Goal: Task Accomplishment & Management: Use online tool/utility

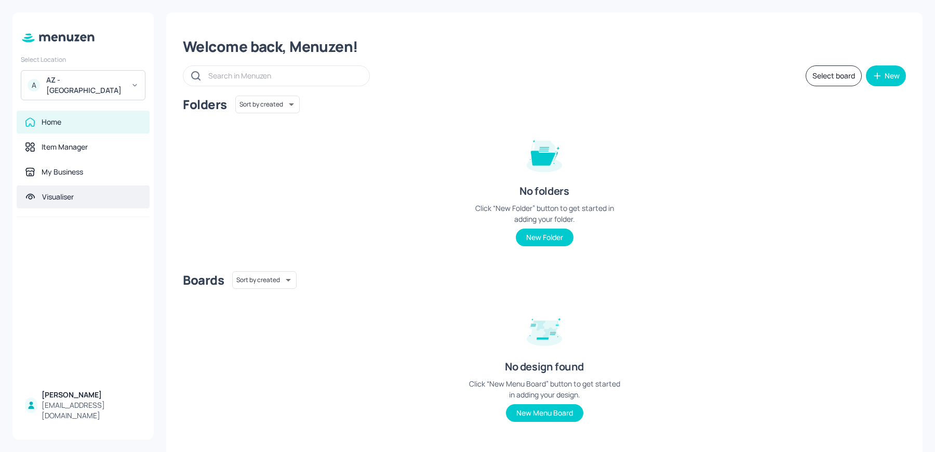
click at [72, 192] on div "Visualiser" at bounding box center [58, 197] width 32 height 10
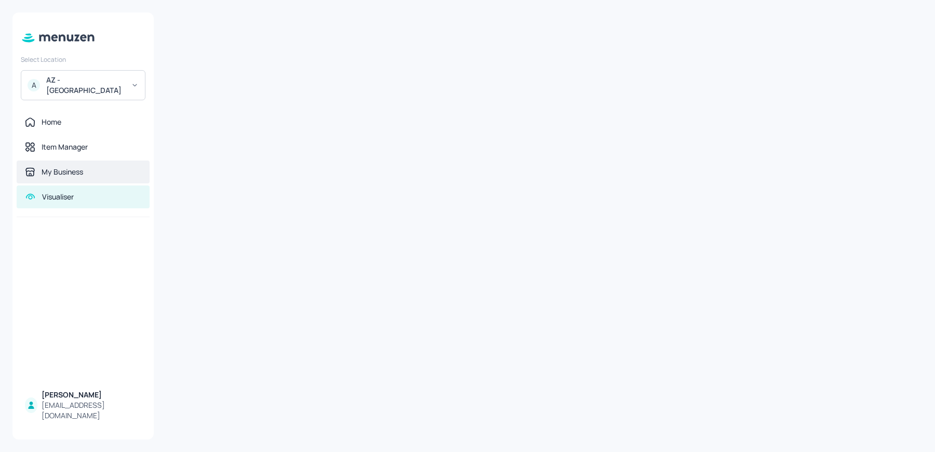
click at [61, 167] on div "My Business" at bounding box center [63, 172] width 42 height 10
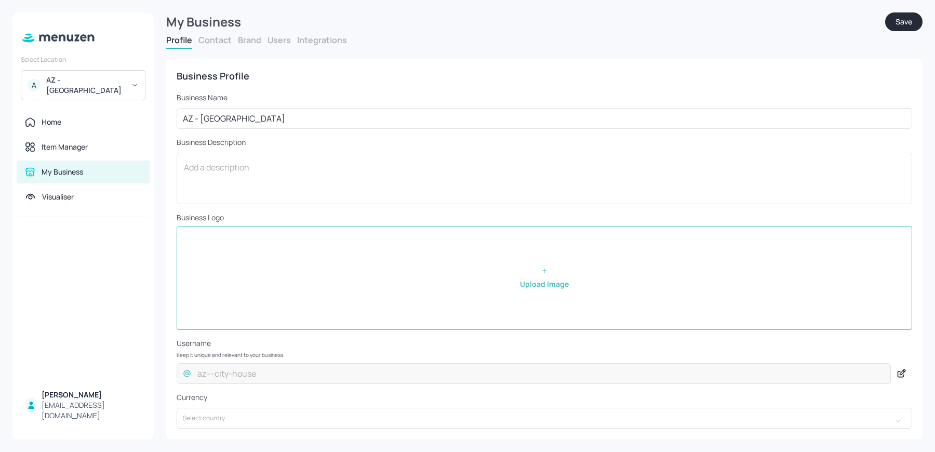
click at [277, 44] on button "Users" at bounding box center [279, 39] width 23 height 11
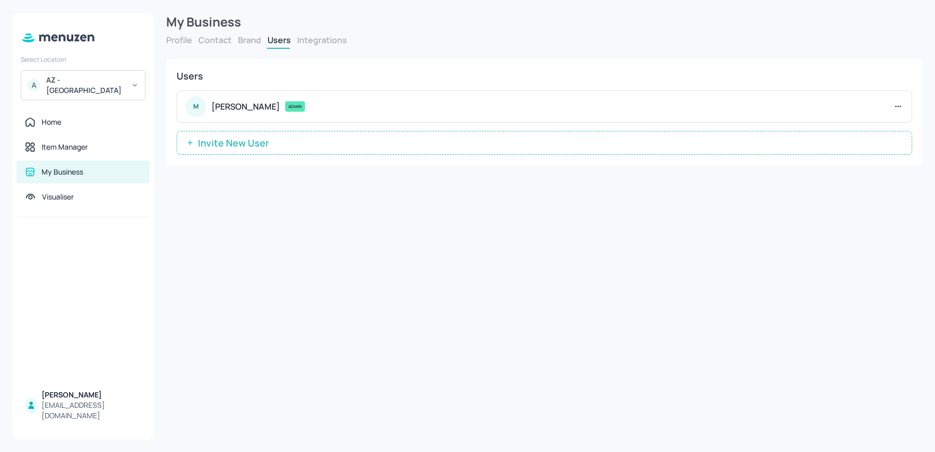
click at [246, 157] on div "Users M MATTY Hall-Thomas ADMIN Invite New User" at bounding box center [544, 112] width 757 height 106
click at [236, 147] on span "Invite New User" at bounding box center [234, 143] width 82 height 10
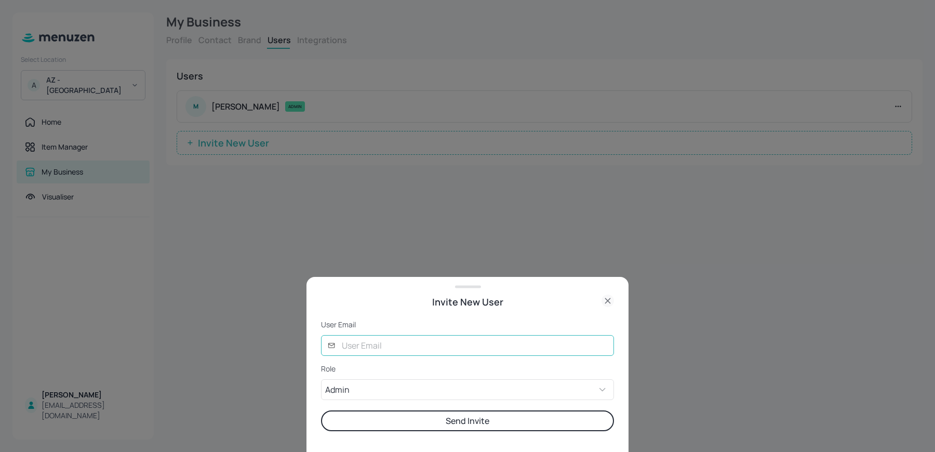
click at [432, 350] on input "text" at bounding box center [475, 345] width 279 height 21
type input "ela@digital-messaging.com"
click at [321, 410] on button "Send Invite" at bounding box center [467, 420] width 293 height 21
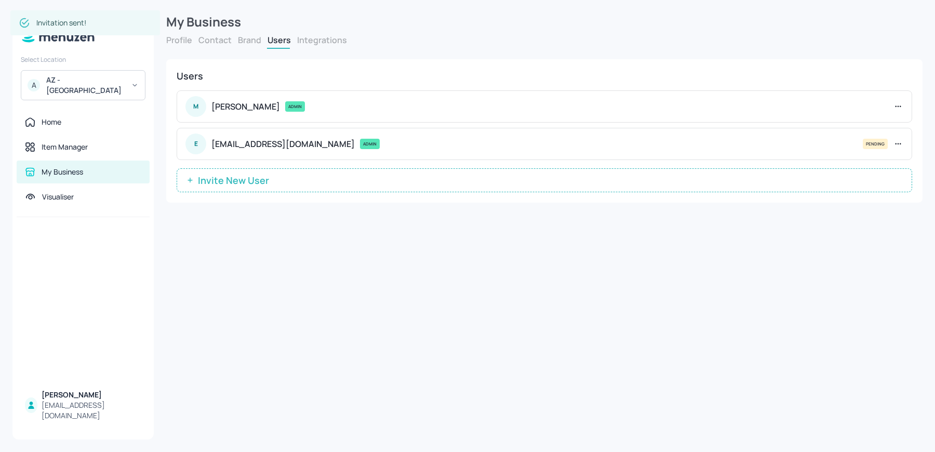
click at [264, 180] on span "Invite New User" at bounding box center [234, 180] width 82 height 10
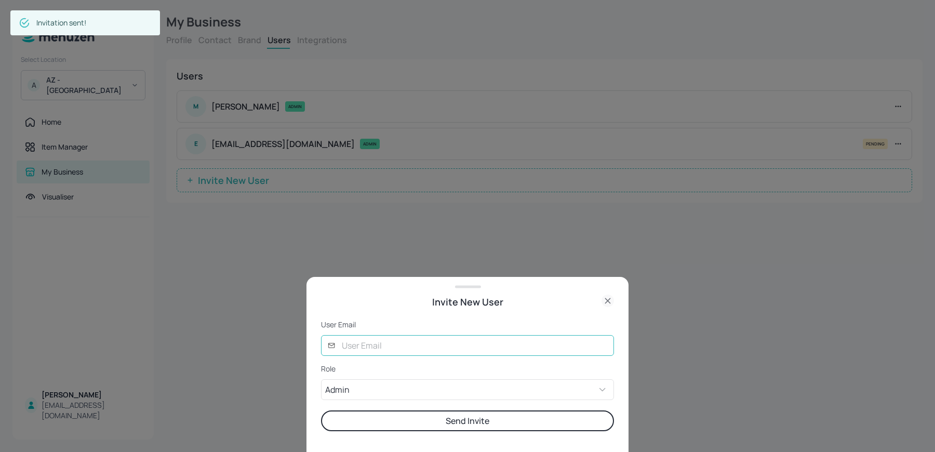
click at [380, 347] on input "text" at bounding box center [475, 345] width 279 height 21
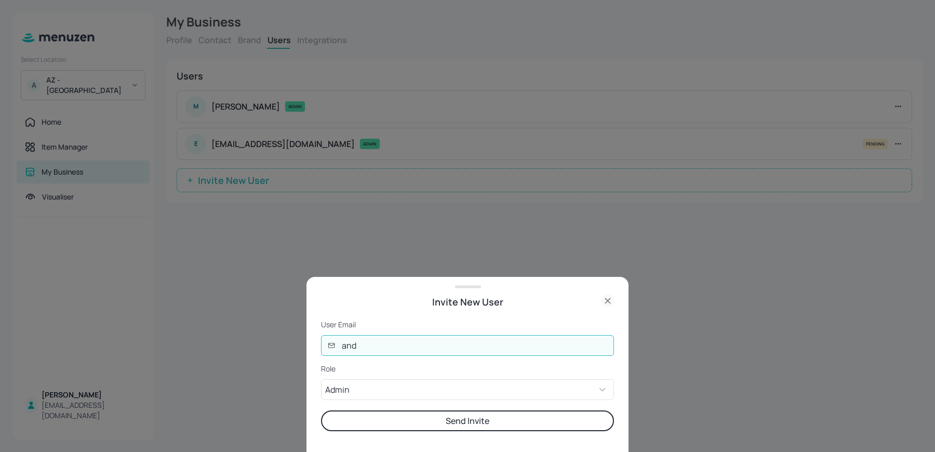
type input "andre@digital-messaging.co.uk"
click at [321, 410] on button "Send Invite" at bounding box center [467, 420] width 293 height 21
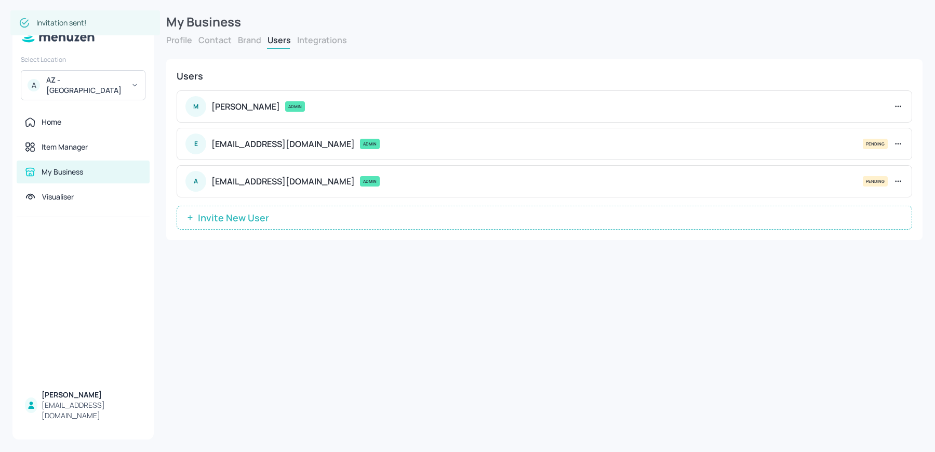
click at [232, 218] on span "Invite New User" at bounding box center [234, 218] width 82 height 10
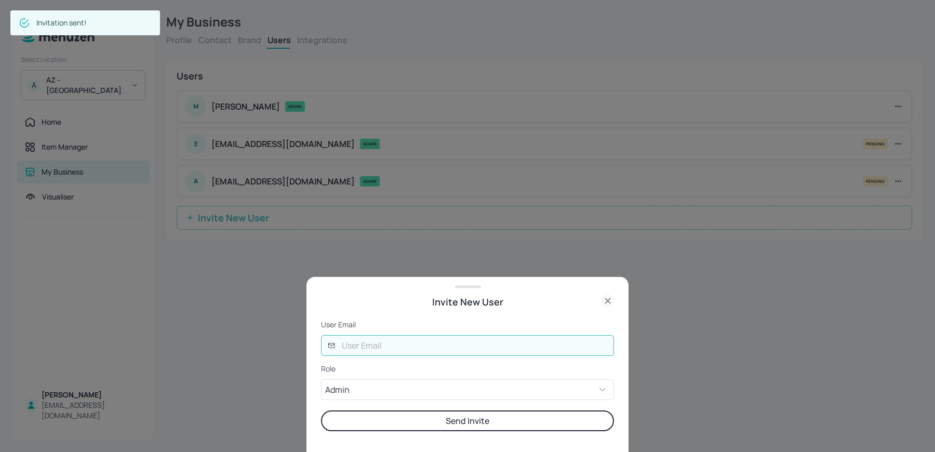
click at [420, 349] on input "text" at bounding box center [475, 345] width 279 height 21
type input "glory@digital-messaging.com"
click at [321, 410] on button "Send Invite" at bounding box center [467, 420] width 293 height 21
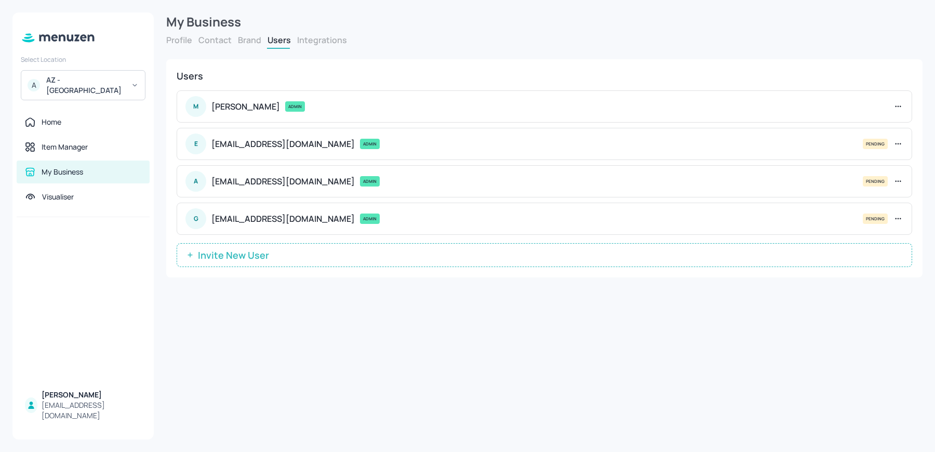
click at [235, 256] on span "Invite New User" at bounding box center [234, 255] width 82 height 10
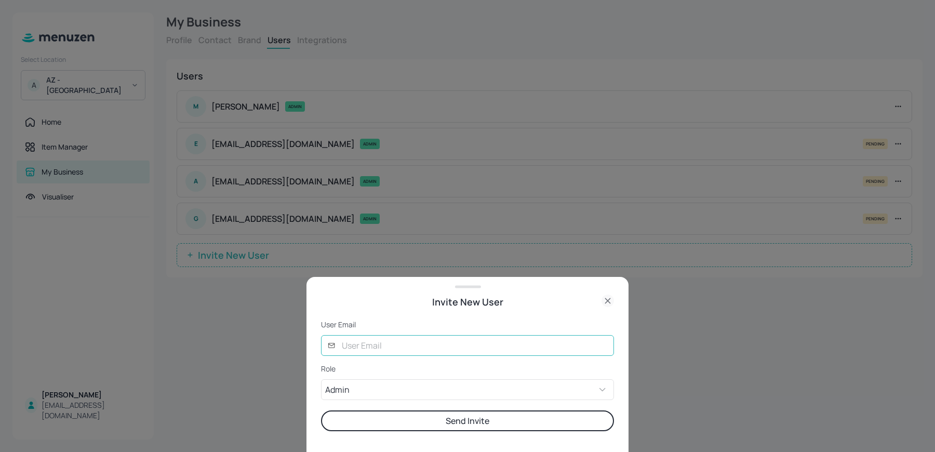
click at [344, 338] on input "text" at bounding box center [475, 345] width 279 height 21
type input "joe@digital-messaging.com"
click at [321, 410] on button "Send Invite" at bounding box center [467, 420] width 293 height 21
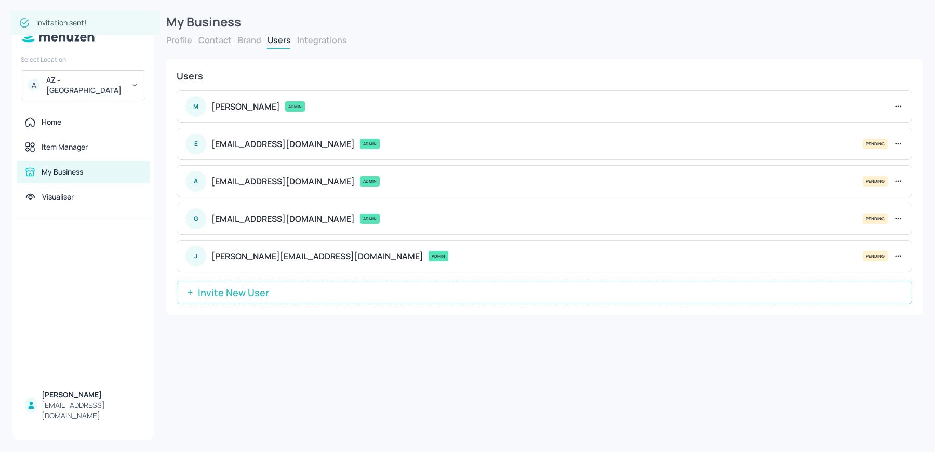
click at [224, 281] on button "Invite New User" at bounding box center [545, 293] width 736 height 24
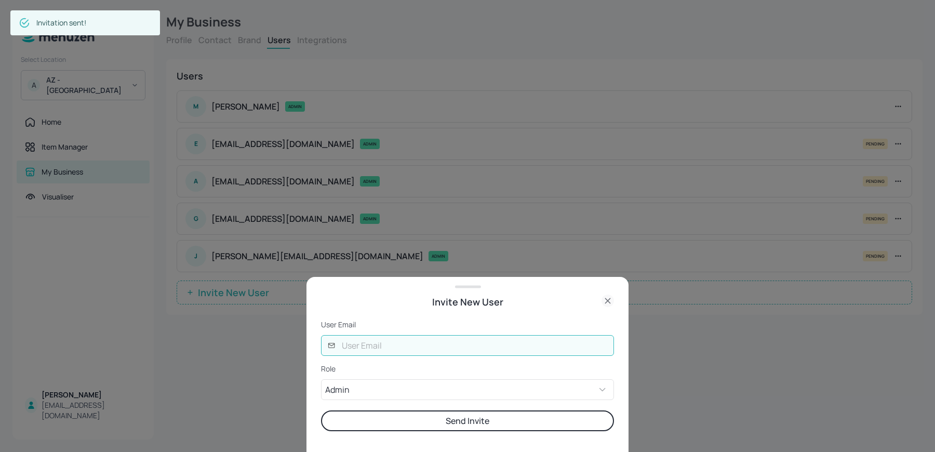
click at [397, 353] on input "text" at bounding box center [475, 345] width 279 height 21
type input "lucy@digital-messaging.co.uk"
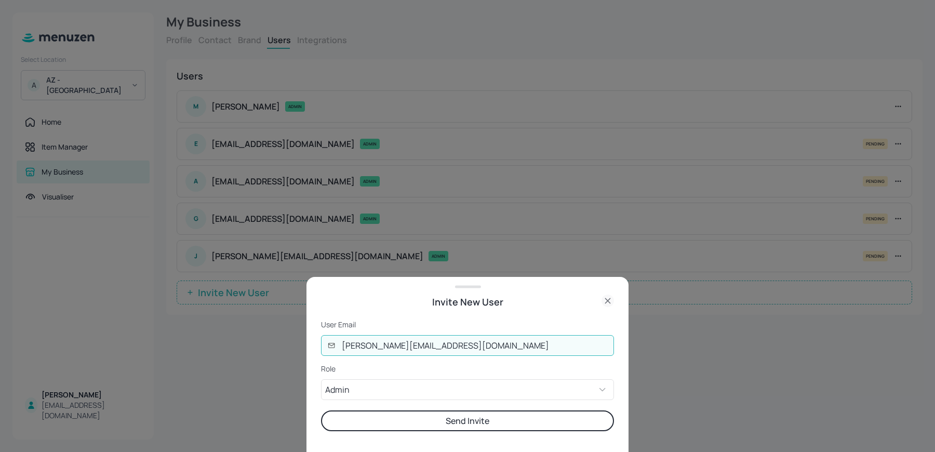
click at [321, 410] on button "Send Invite" at bounding box center [467, 420] width 293 height 21
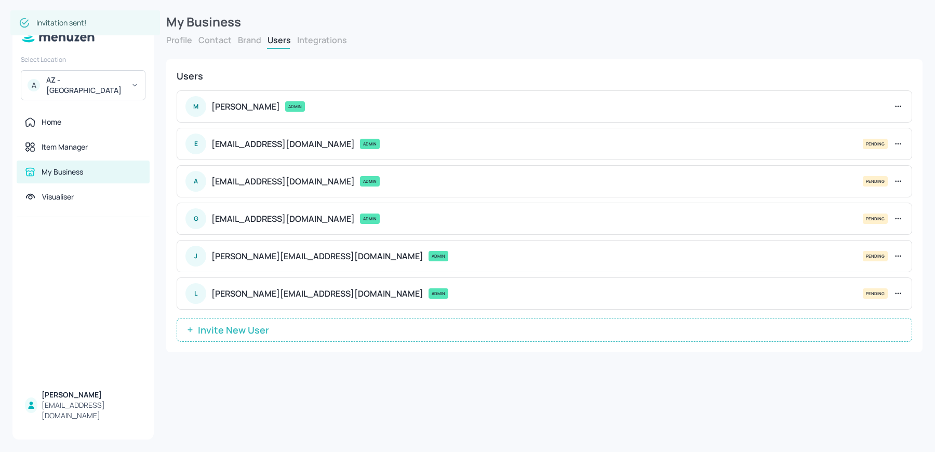
click at [220, 330] on span "Invite New User" at bounding box center [234, 330] width 82 height 10
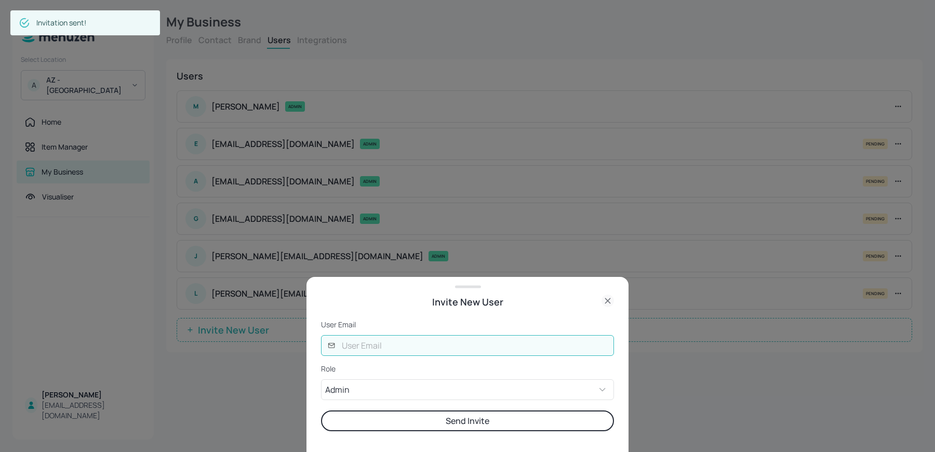
click at [383, 339] on input "text" at bounding box center [475, 345] width 279 height 21
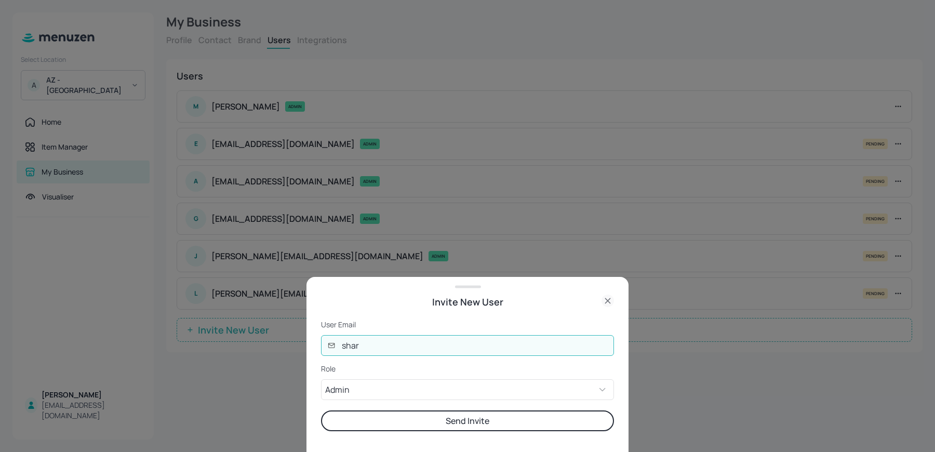
type input "sharon@digital-messaging.co.uk"
click at [321, 410] on button "Send Invite" at bounding box center [467, 420] width 293 height 21
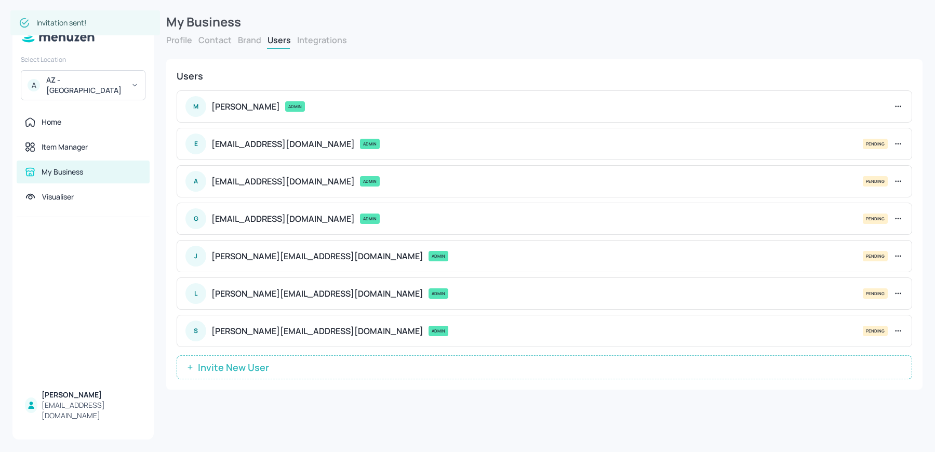
click at [248, 365] on span "Invite New User" at bounding box center [234, 367] width 82 height 10
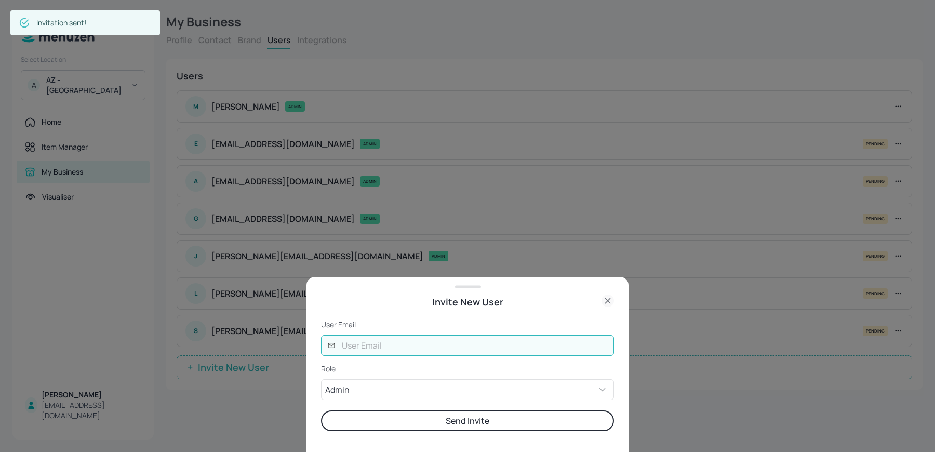
click at [405, 347] on input "text" at bounding box center [475, 345] width 279 height 21
type input "rob@digital-messaging.co.uk"
click at [321, 410] on button "Send Invite" at bounding box center [467, 420] width 293 height 21
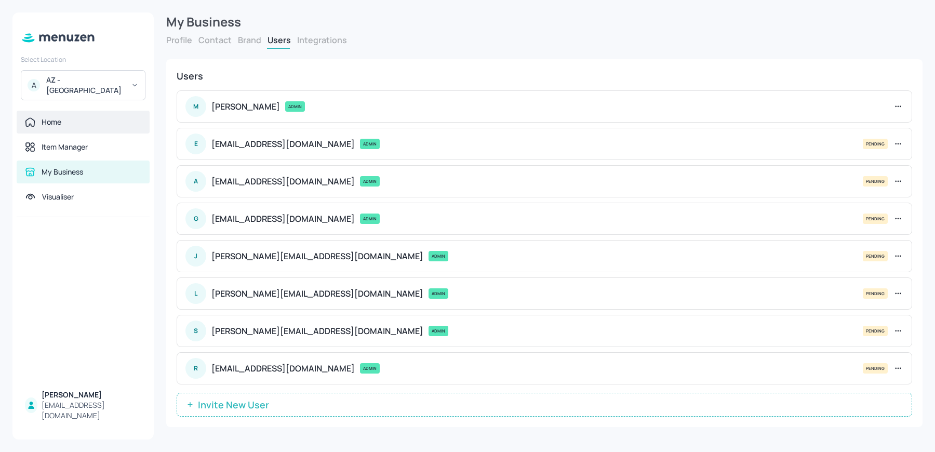
click at [54, 117] on div "Home" at bounding box center [52, 122] width 20 height 10
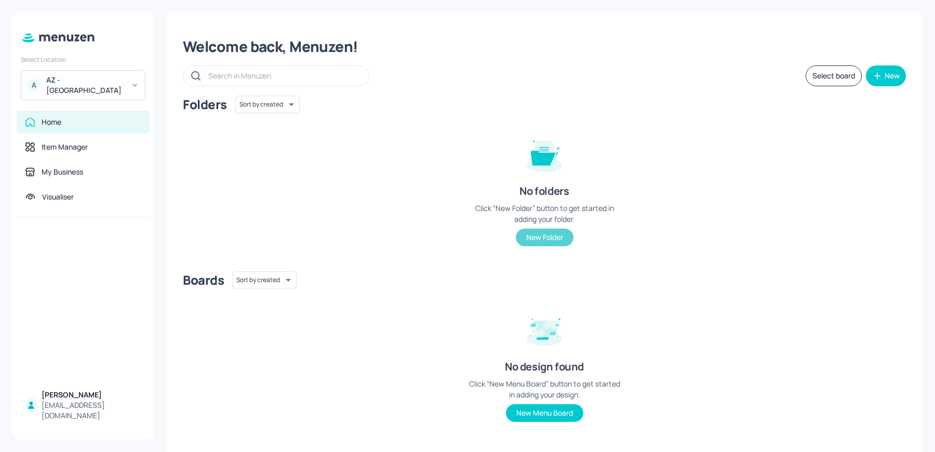
click at [537, 238] on button "New Folder" at bounding box center [545, 238] width 58 height 18
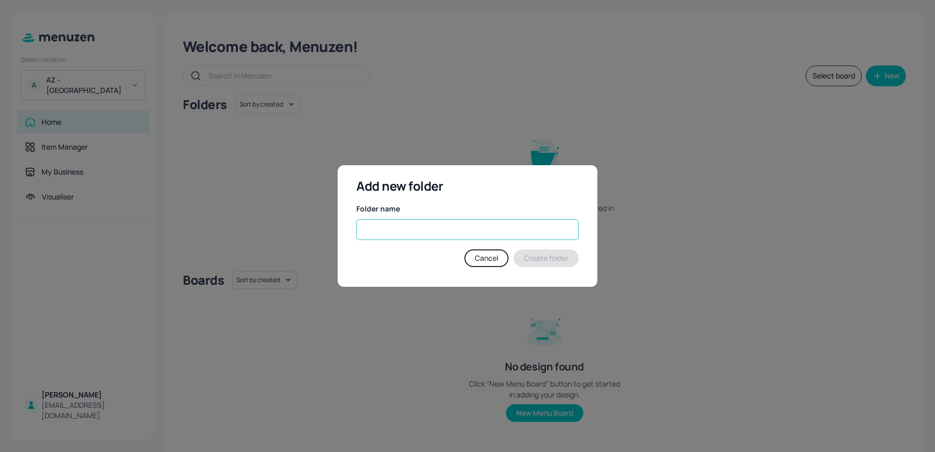
click at [396, 235] on input "text" at bounding box center [467, 229] width 222 height 21
click at [386, 223] on input "WK1" at bounding box center [467, 229] width 222 height 21
type input "WK1"
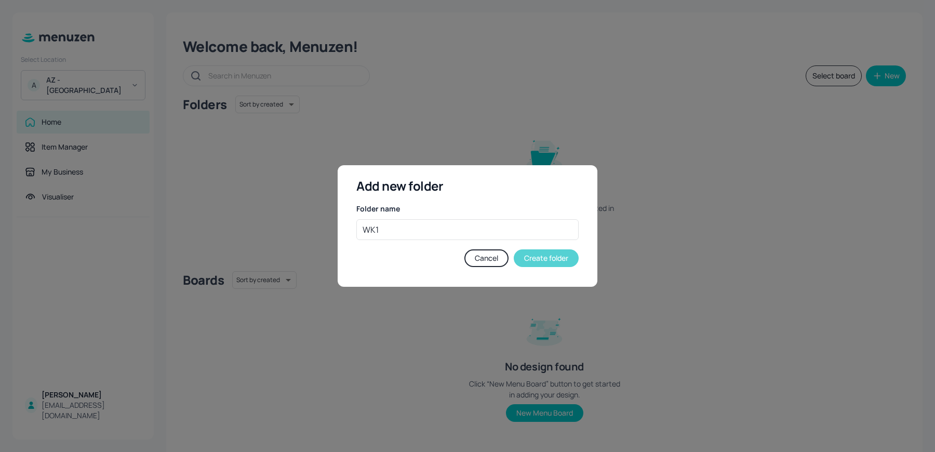
click at [547, 255] on button "Create folder" at bounding box center [546, 258] width 65 height 18
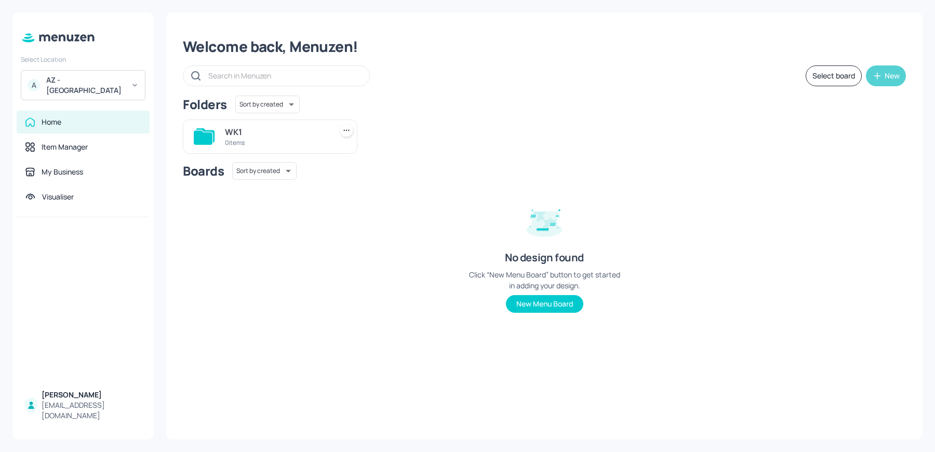
click at [889, 69] on button "New" at bounding box center [886, 75] width 40 height 21
click at [842, 108] on div "Add new folder" at bounding box center [854, 101] width 104 height 23
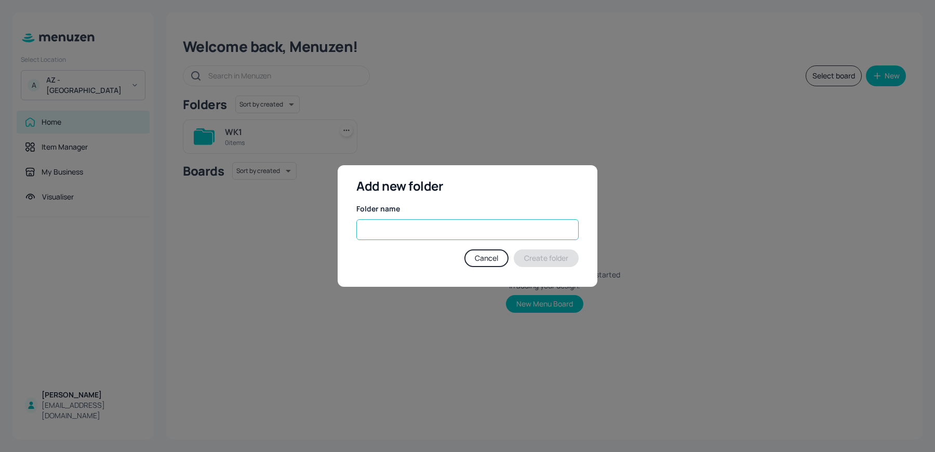
click at [436, 229] on input "text" at bounding box center [467, 229] width 222 height 21
paste input "WK1"
type input "WK2"
click at [531, 270] on div "Add new folder Folder name WK2 ​ Cancel Create folder" at bounding box center [468, 226] width 260 height 122
click at [535, 266] on button "Create folder" at bounding box center [546, 258] width 65 height 18
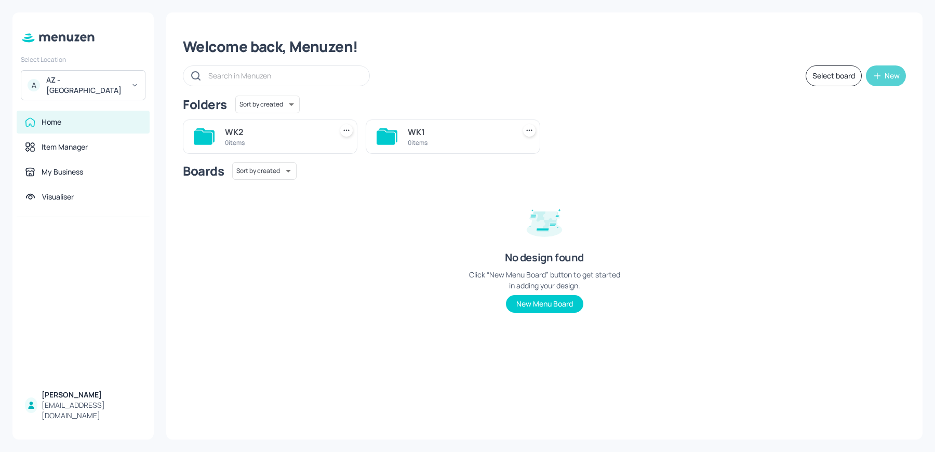
click at [893, 82] on button "New" at bounding box center [886, 75] width 40 height 21
click at [822, 98] on div "Add new folder" at bounding box center [854, 101] width 104 height 23
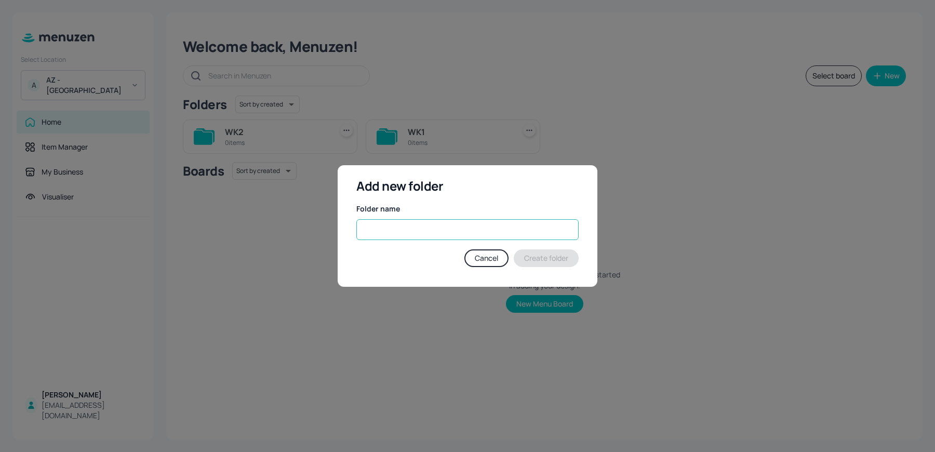
click at [435, 227] on input "text" at bounding box center [467, 229] width 222 height 21
paste input "WK1"
type input "WK3"
click at [550, 263] on button "Create folder" at bounding box center [546, 258] width 65 height 18
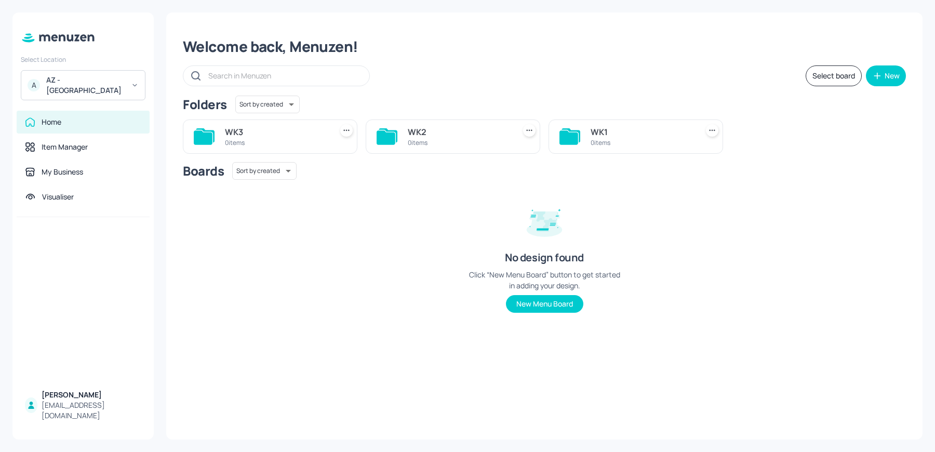
click at [895, 77] on div "New" at bounding box center [892, 75] width 15 height 7
click at [849, 105] on div "Add new folder" at bounding box center [854, 101] width 104 height 23
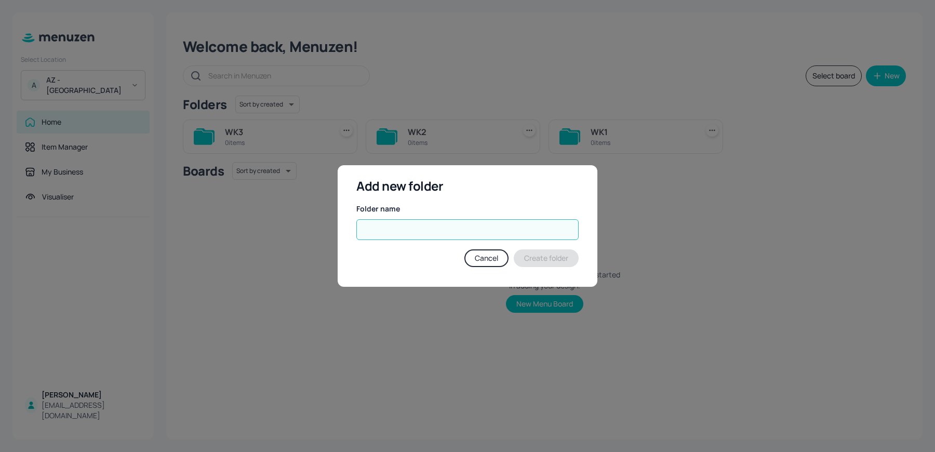
click at [393, 231] on input "text" at bounding box center [467, 229] width 222 height 21
paste input "WK1"
type input "WK4"
click at [559, 263] on button "Create folder" at bounding box center [546, 258] width 65 height 18
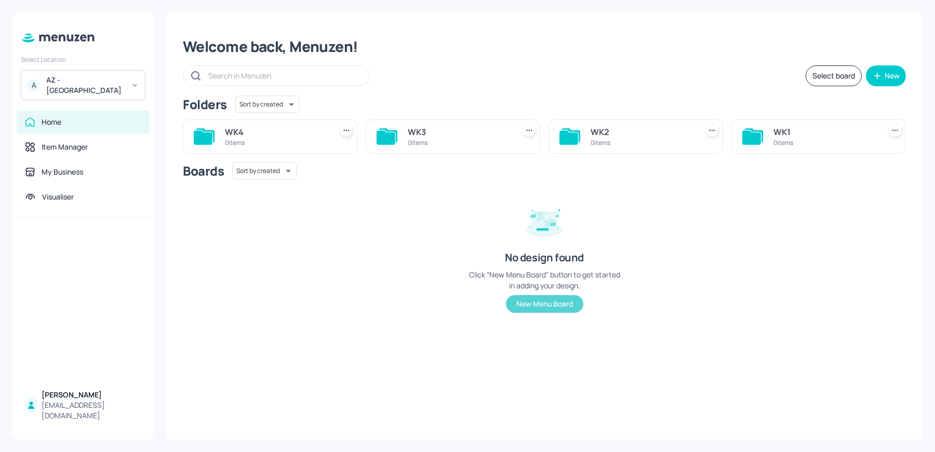
click at [540, 312] on button "New Menu Board" at bounding box center [544, 304] width 77 height 18
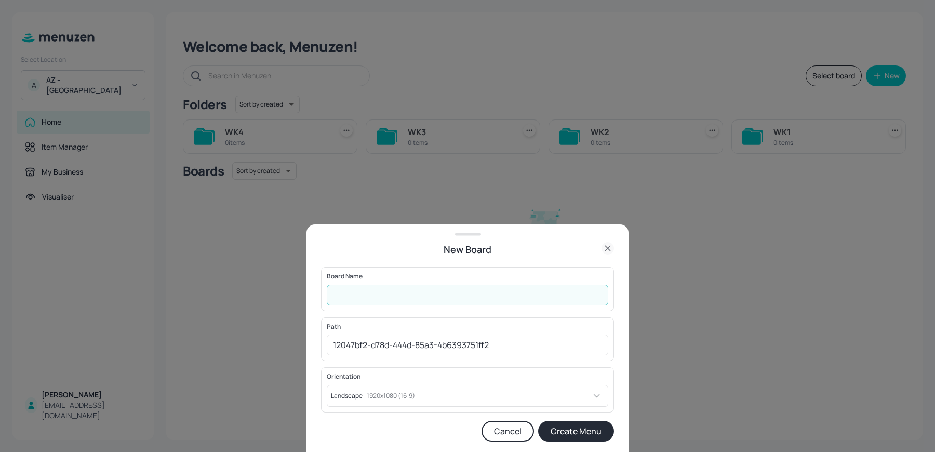
click at [381, 300] on input "text" at bounding box center [468, 295] width 282 height 21
type input "AZ-CITYHOUSE-KITCHEN-WK1-01-MON"
click at [594, 433] on button "Create Menu" at bounding box center [576, 431] width 76 height 21
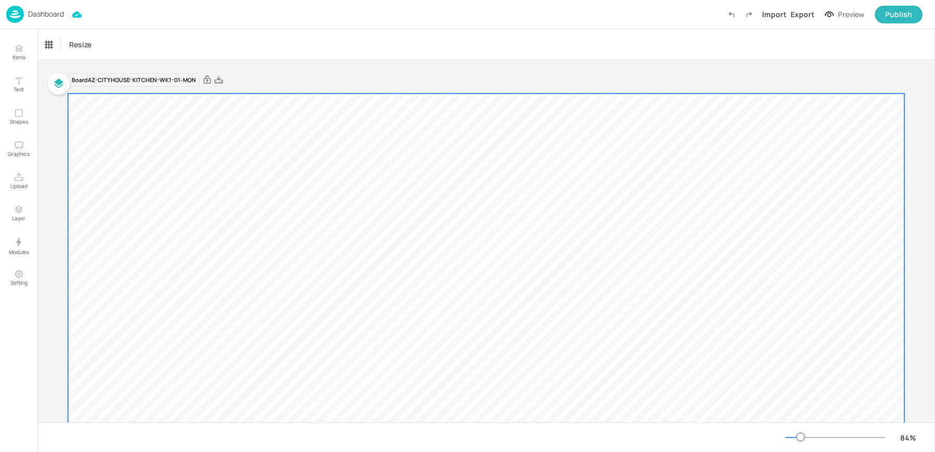
click at [189, 181] on div at bounding box center [486, 329] width 837 height 471
click at [103, 49] on span "Resize" at bounding box center [101, 44] width 26 height 11
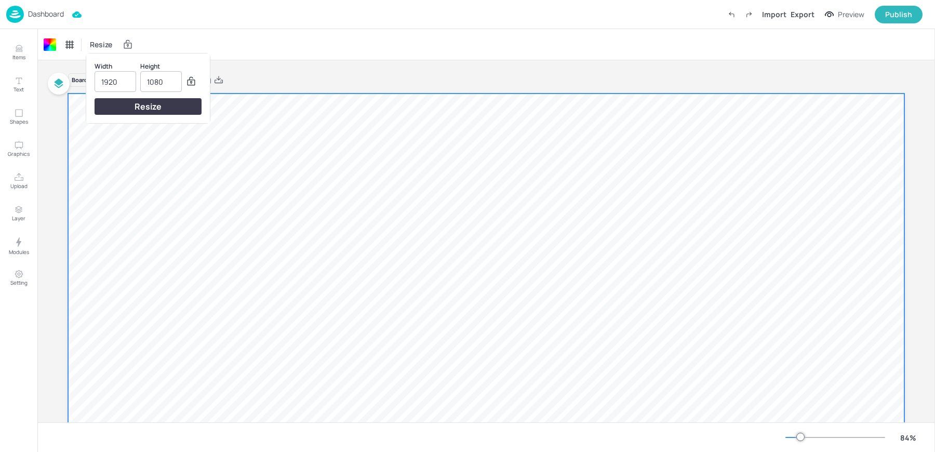
click at [105, 86] on input "1920" at bounding box center [115, 82] width 28 height 20
type input "1315"
click at [149, 109] on div "Resize" at bounding box center [148, 106] width 107 height 17
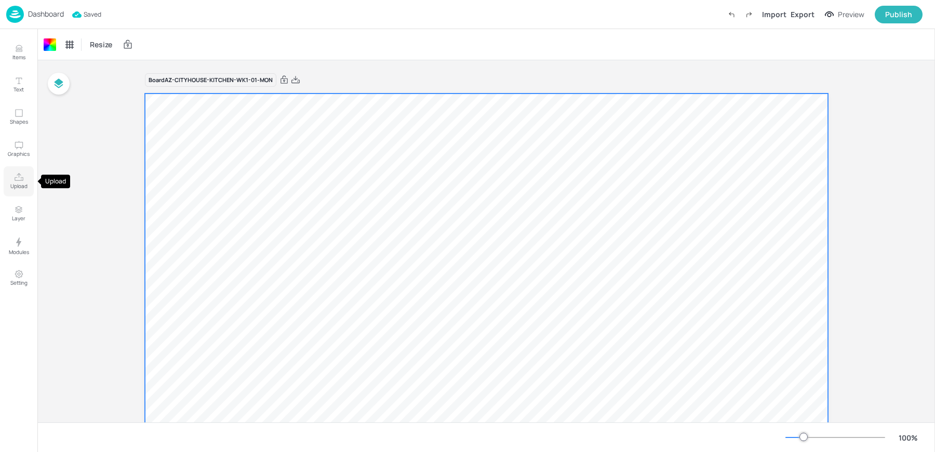
click at [17, 185] on p "Upload" at bounding box center [18, 185] width 17 height 7
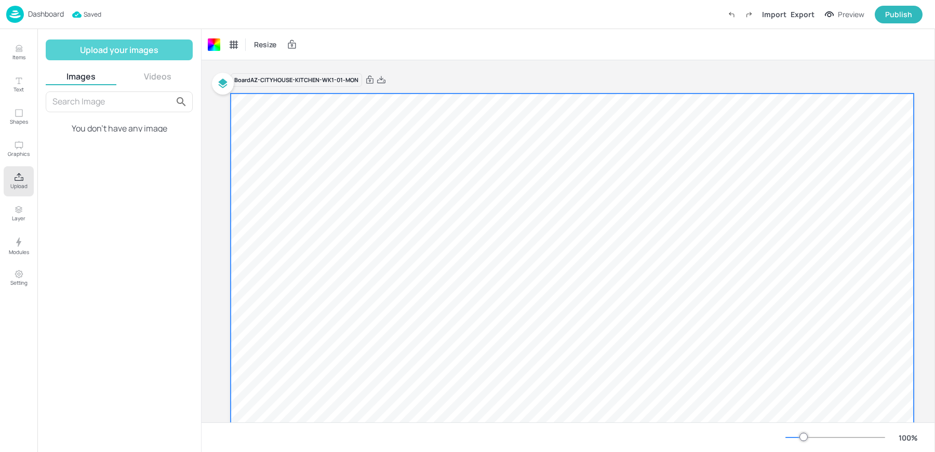
click at [84, 57] on button "Upload your images" at bounding box center [119, 49] width 147 height 21
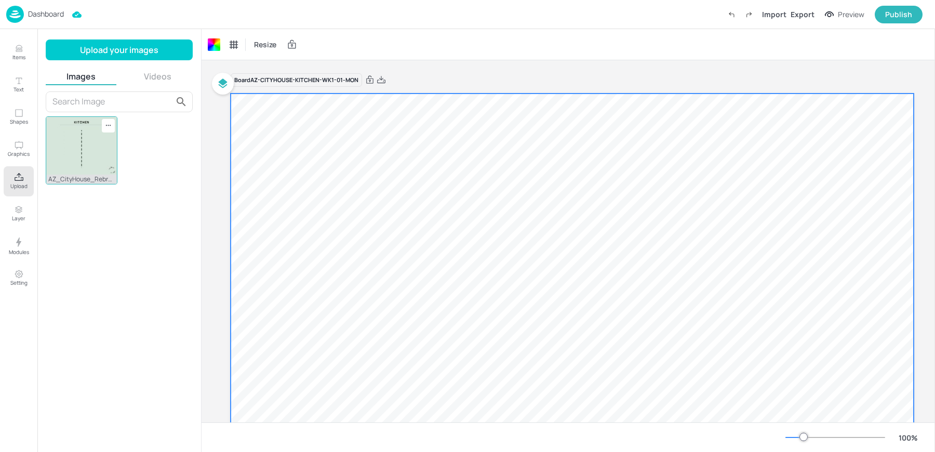
click at [67, 142] on img at bounding box center [81, 146] width 71 height 58
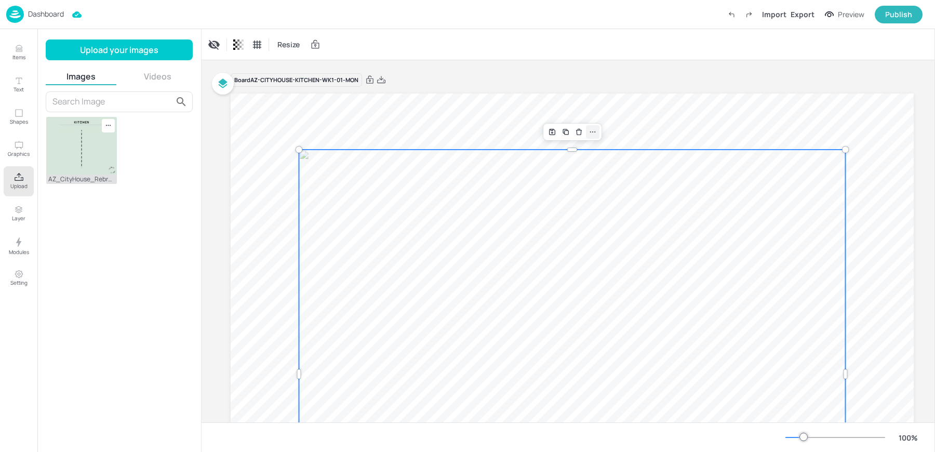
click at [594, 132] on icon at bounding box center [593, 132] width 8 height 8
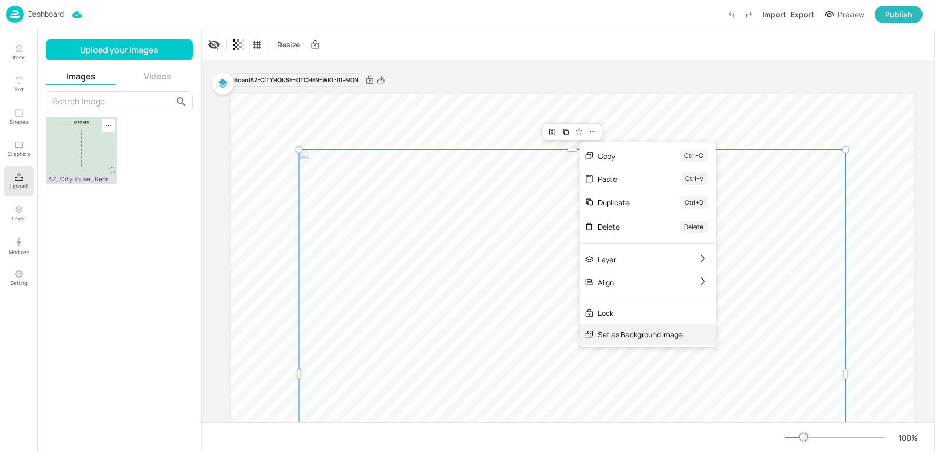
click at [630, 330] on div "Set as Background Image" at bounding box center [640, 334] width 85 height 11
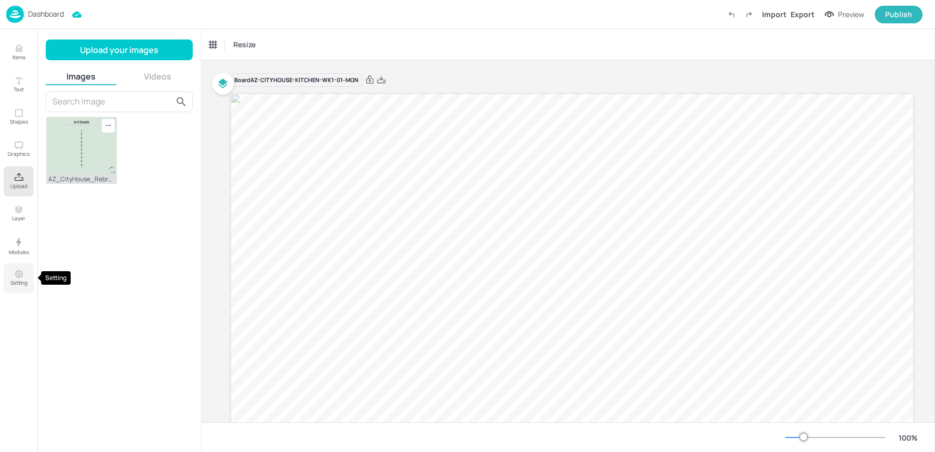
click at [16, 269] on icon "Setting" at bounding box center [19, 274] width 10 height 10
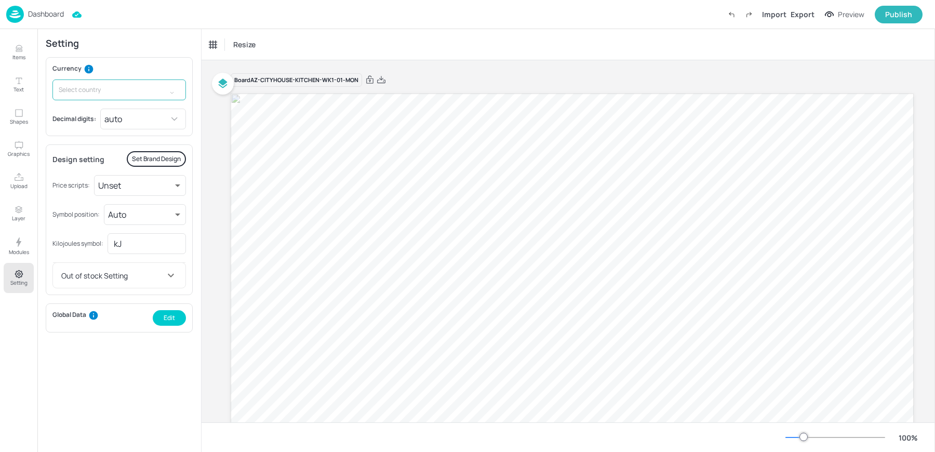
click at [124, 93] on input "text" at bounding box center [108, 89] width 113 height 21
click at [108, 114] on p "£GBP - United Kingdom" at bounding box center [117, 112] width 84 height 9
type input "£GBP - United Kingdom"
click at [135, 118] on body "Dashboard Import Export Preview Publish Items Text Shapes Graphics Upload Layer…" at bounding box center [467, 226] width 935 height 452
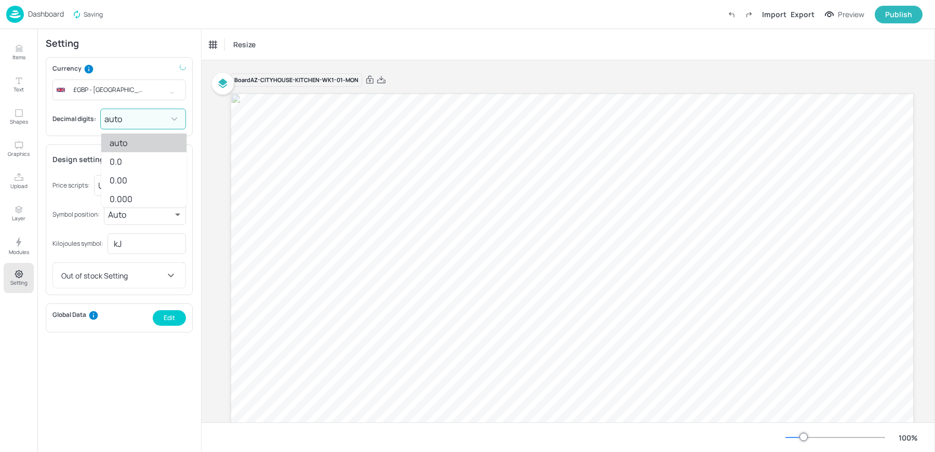
click at [128, 178] on li "0.00" at bounding box center [143, 180] width 85 height 19
type input "2"
click at [131, 243] on input "kJ" at bounding box center [147, 243] width 78 height 21
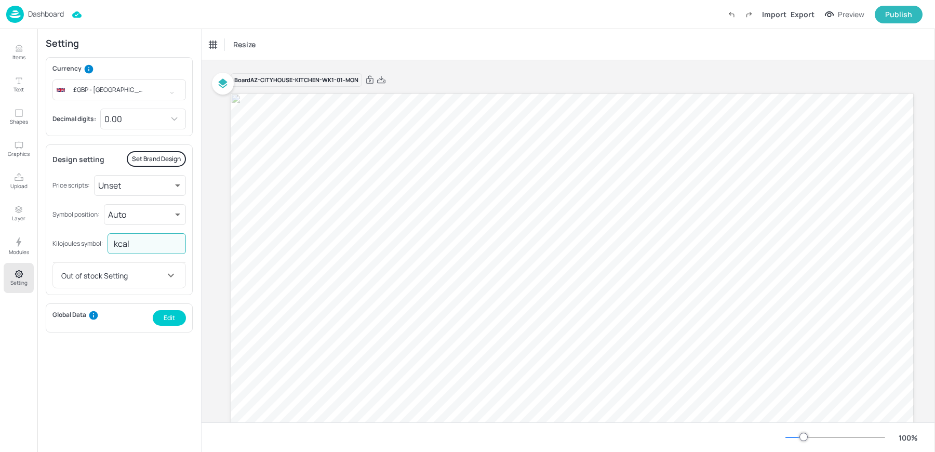
type input "kcal"
click at [118, 349] on div "Currency £GBP - United Kingdom ​ Decimal digits: 0.00 2 ​ Design setting Set Br…" at bounding box center [119, 249] width 147 height 385
click at [20, 177] on icon "Upload" at bounding box center [19, 178] width 10 height 10
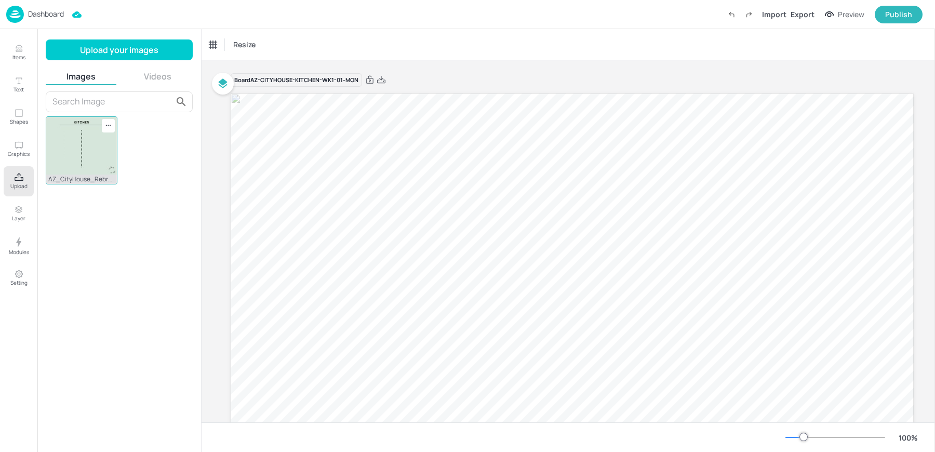
click at [109, 122] on icon at bounding box center [108, 125] width 9 height 9
click at [130, 181] on span "Delete" at bounding box center [172, 183] width 103 height 7
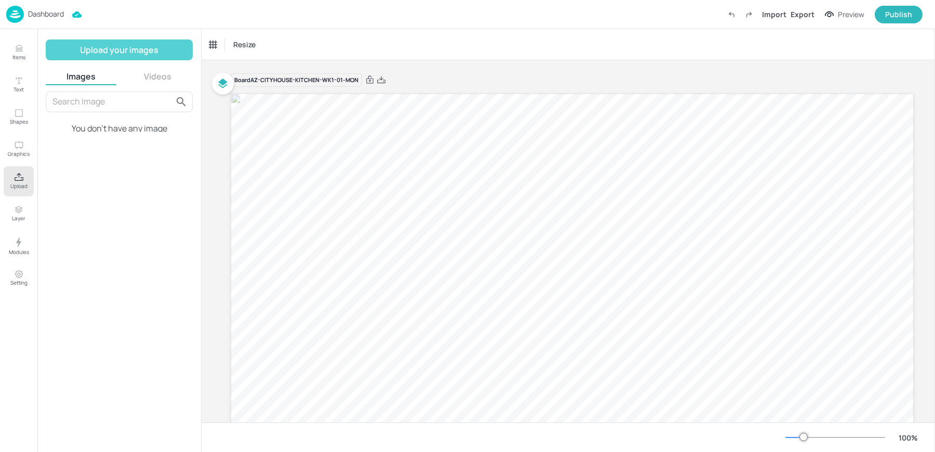
click at [100, 51] on button "Upload your images" at bounding box center [119, 49] width 147 height 21
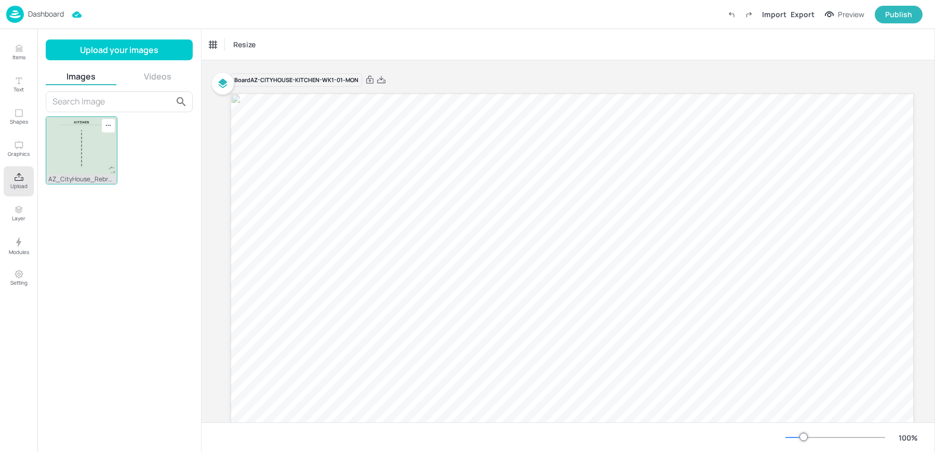
click at [76, 150] on img at bounding box center [81, 146] width 71 height 58
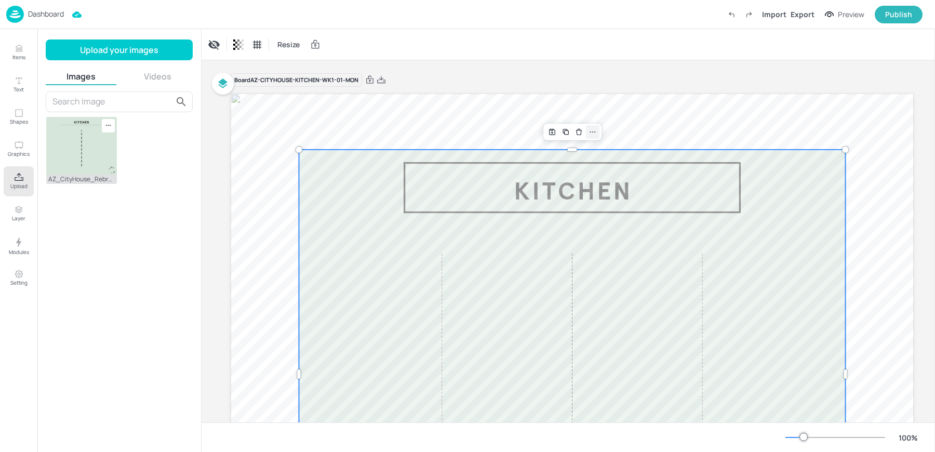
click at [592, 128] on icon at bounding box center [593, 132] width 8 height 8
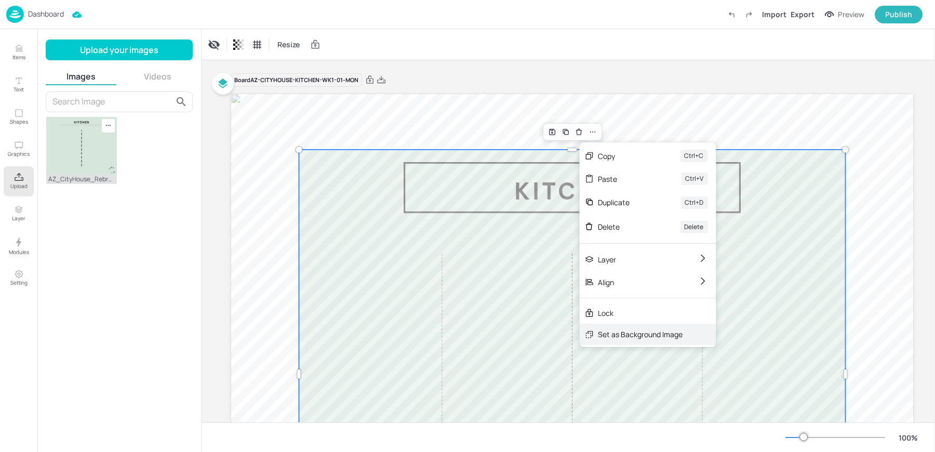
click at [660, 333] on div "Set as Background Image" at bounding box center [640, 334] width 85 height 11
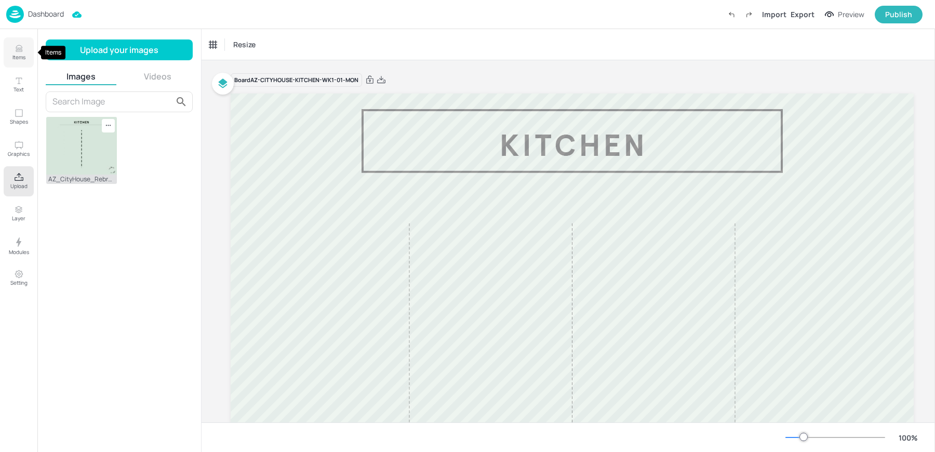
click at [17, 54] on p "Items" at bounding box center [18, 57] width 13 height 7
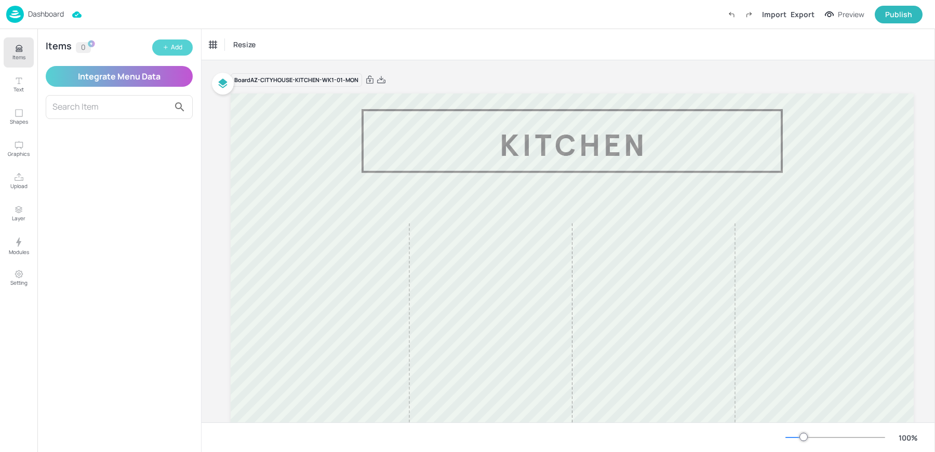
click at [187, 52] on button "Add" at bounding box center [172, 47] width 41 height 16
